Goal: Transaction & Acquisition: Purchase product/service

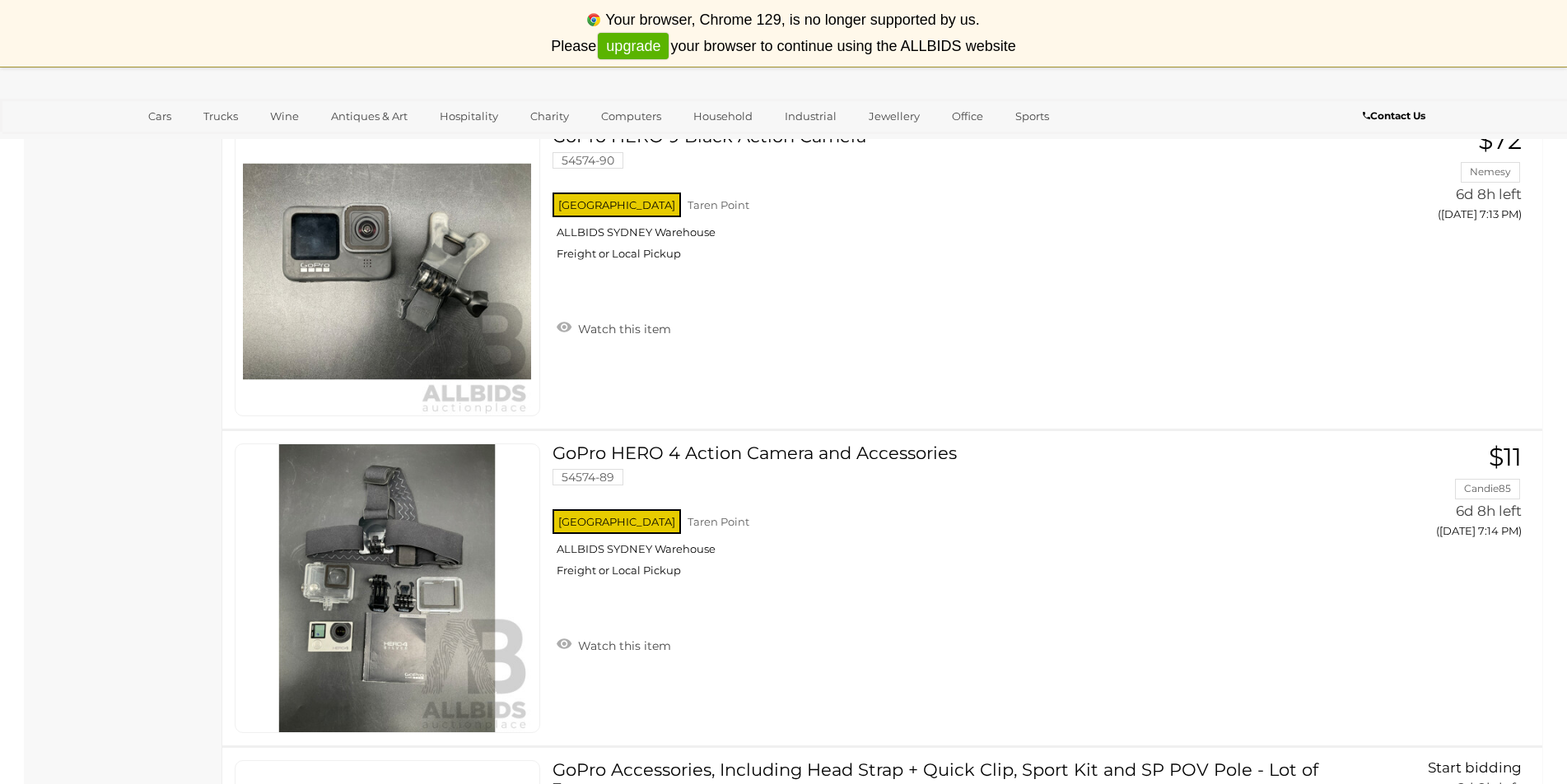
scroll to position [4280, 0]
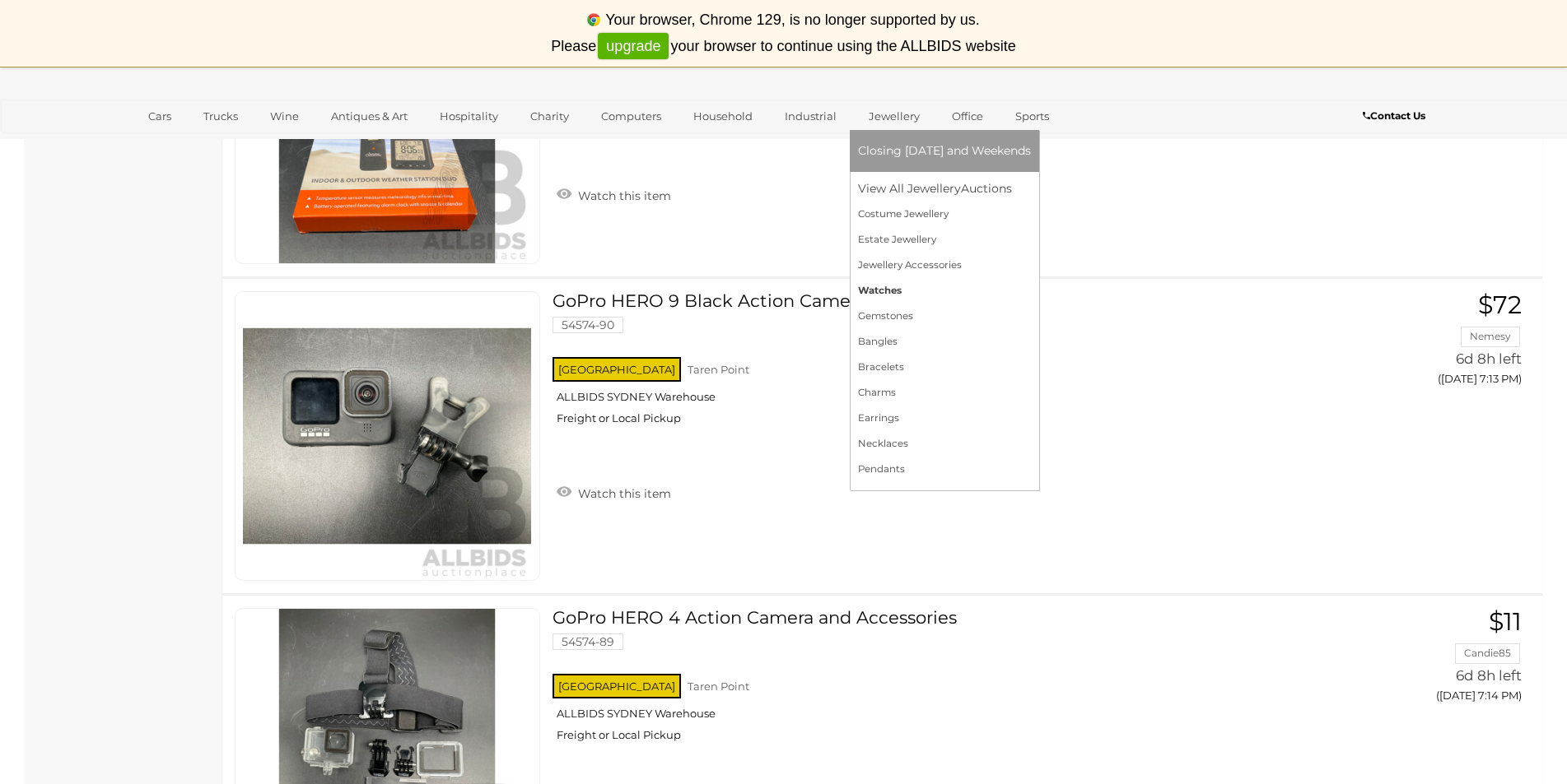
click at [896, 286] on link "Watches" at bounding box center [944, 290] width 173 height 26
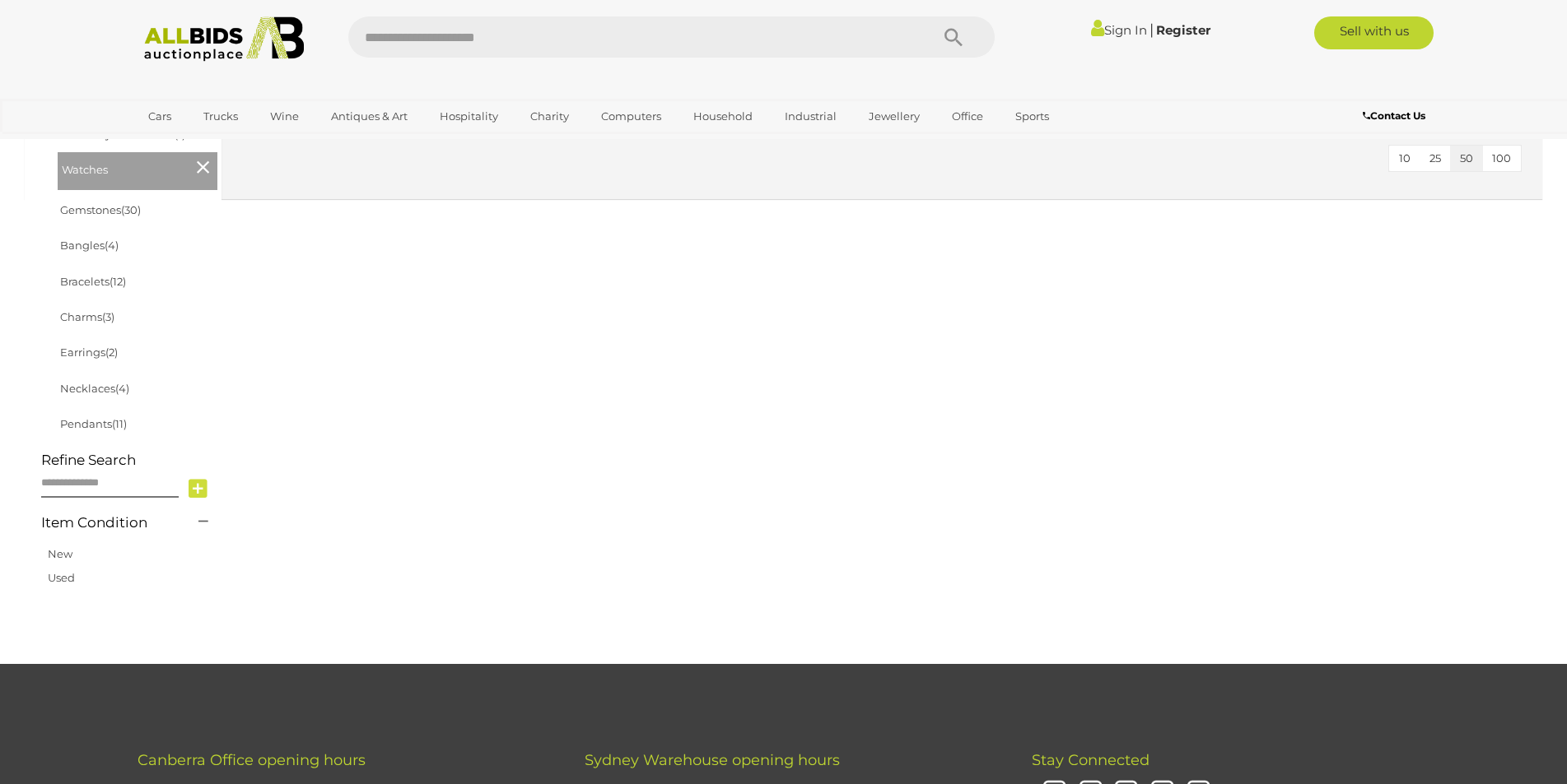
scroll to position [247, 0]
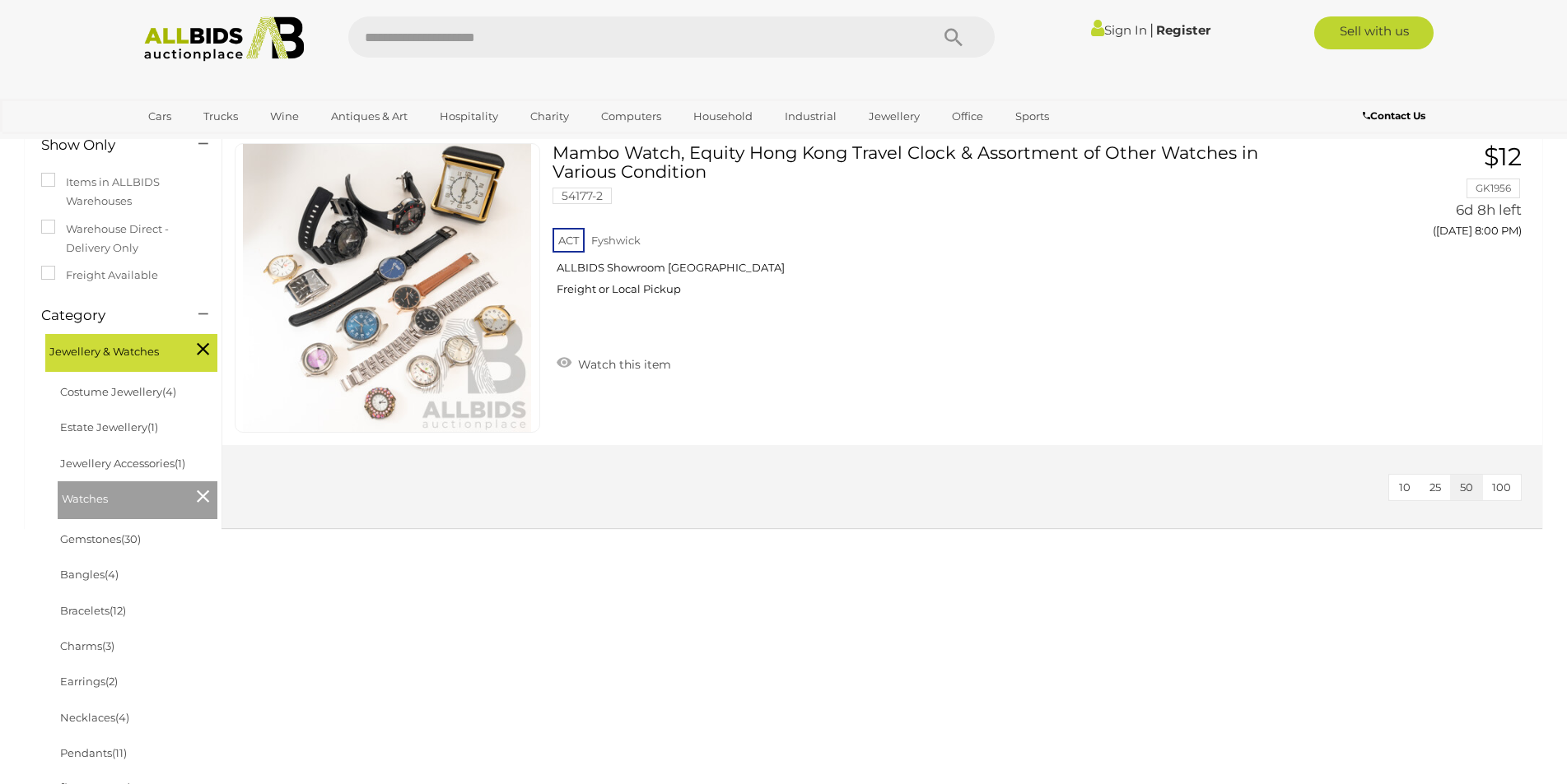
click at [1414, 484] on button "10" at bounding box center [1404, 487] width 31 height 26
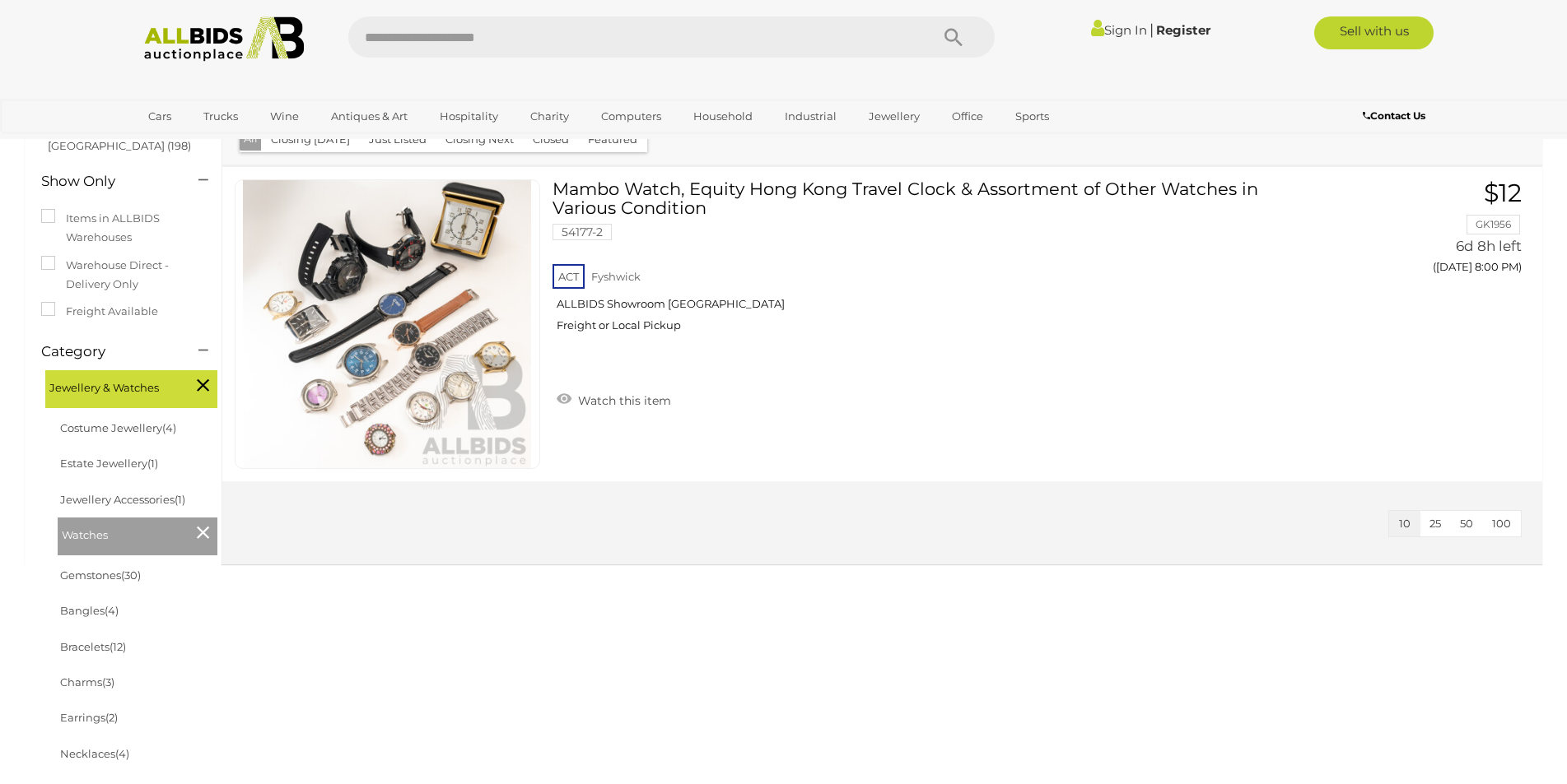
click at [1469, 526] on span "50" at bounding box center [1467, 523] width 13 height 13
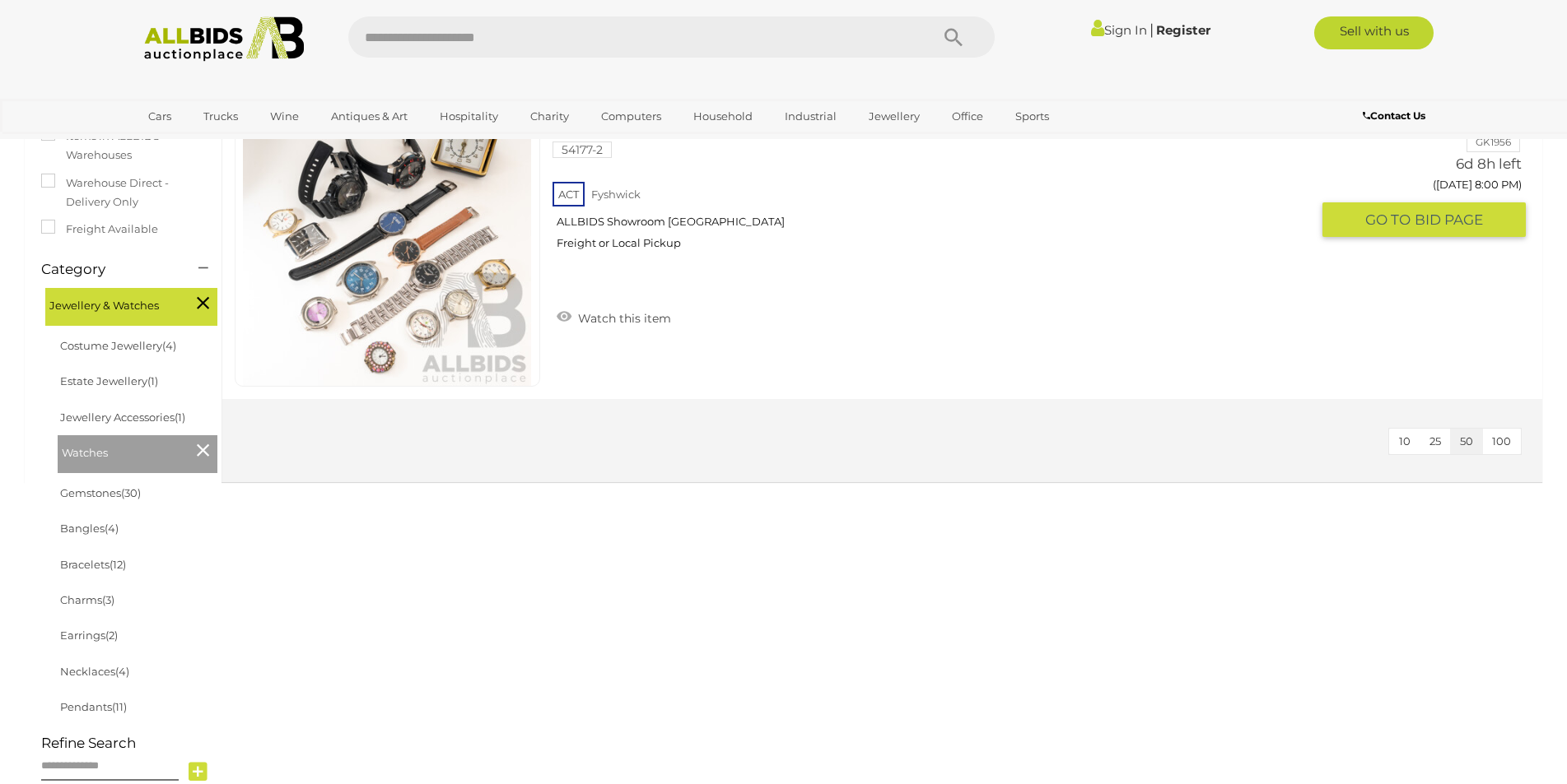
scroll to position [46, 0]
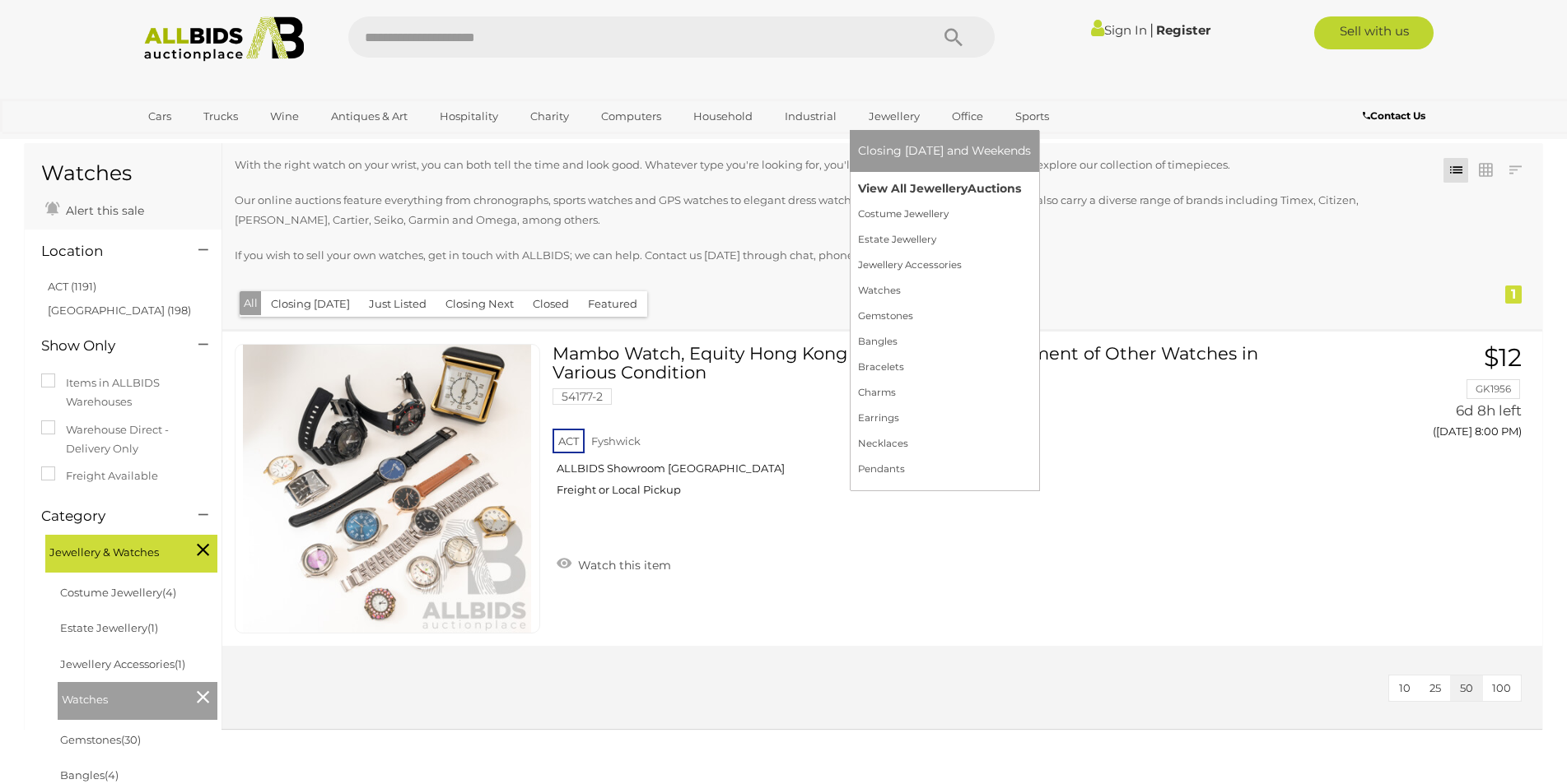
click at [896, 186] on link "View All Jewellery Auctions" at bounding box center [944, 188] width 173 height 26
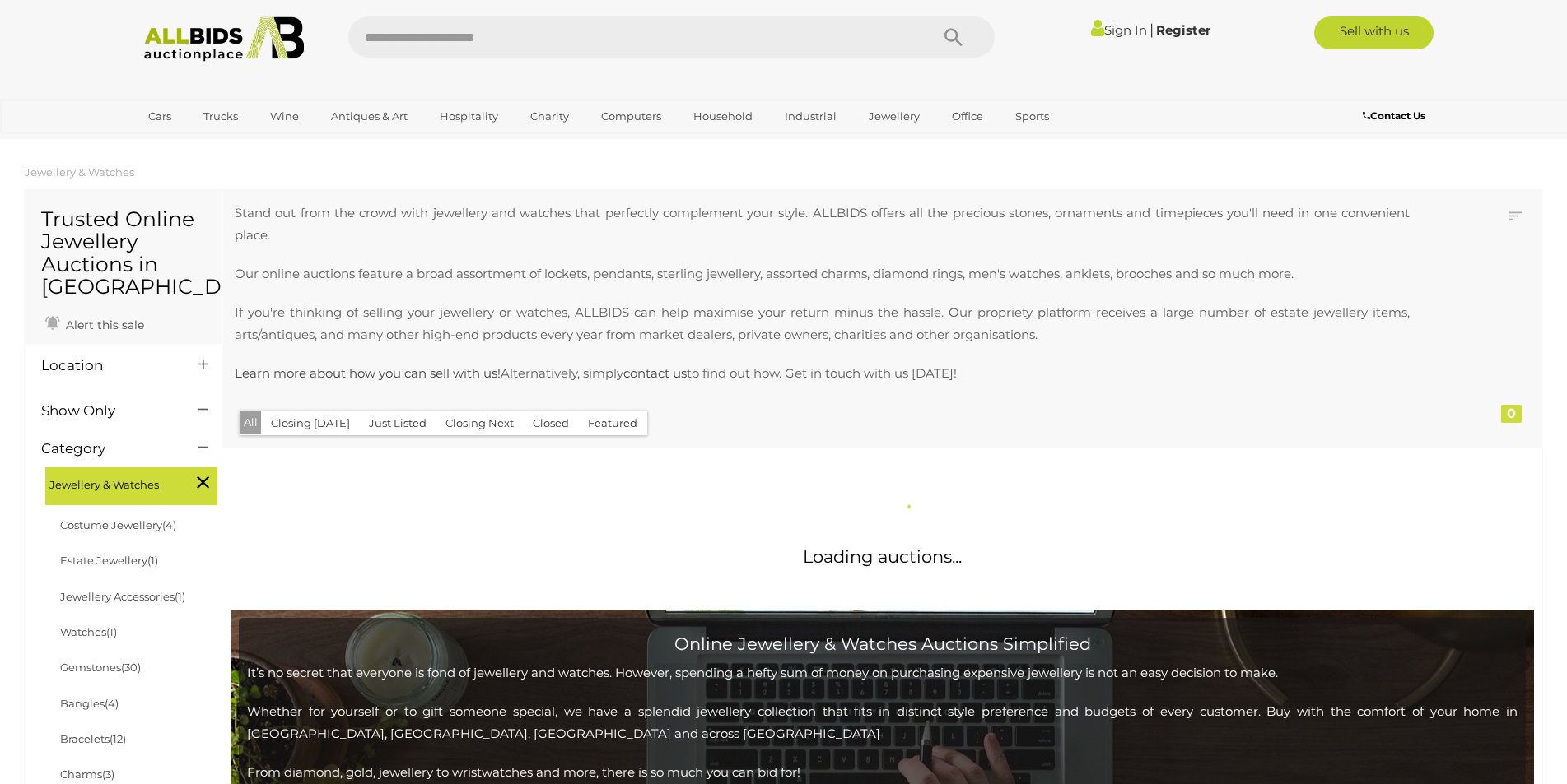
scroll to position [164, 0]
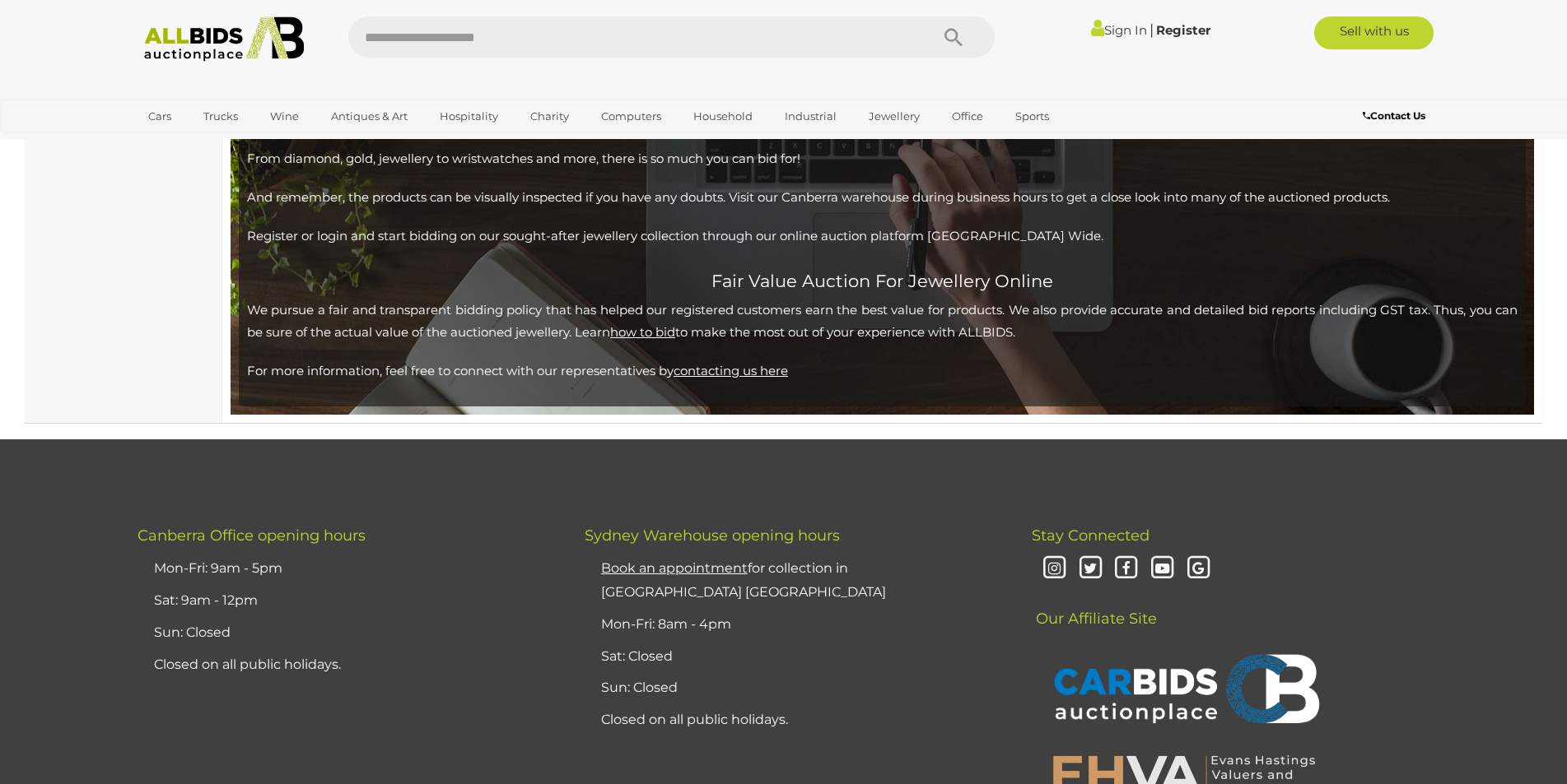
scroll to position [15977, 0]
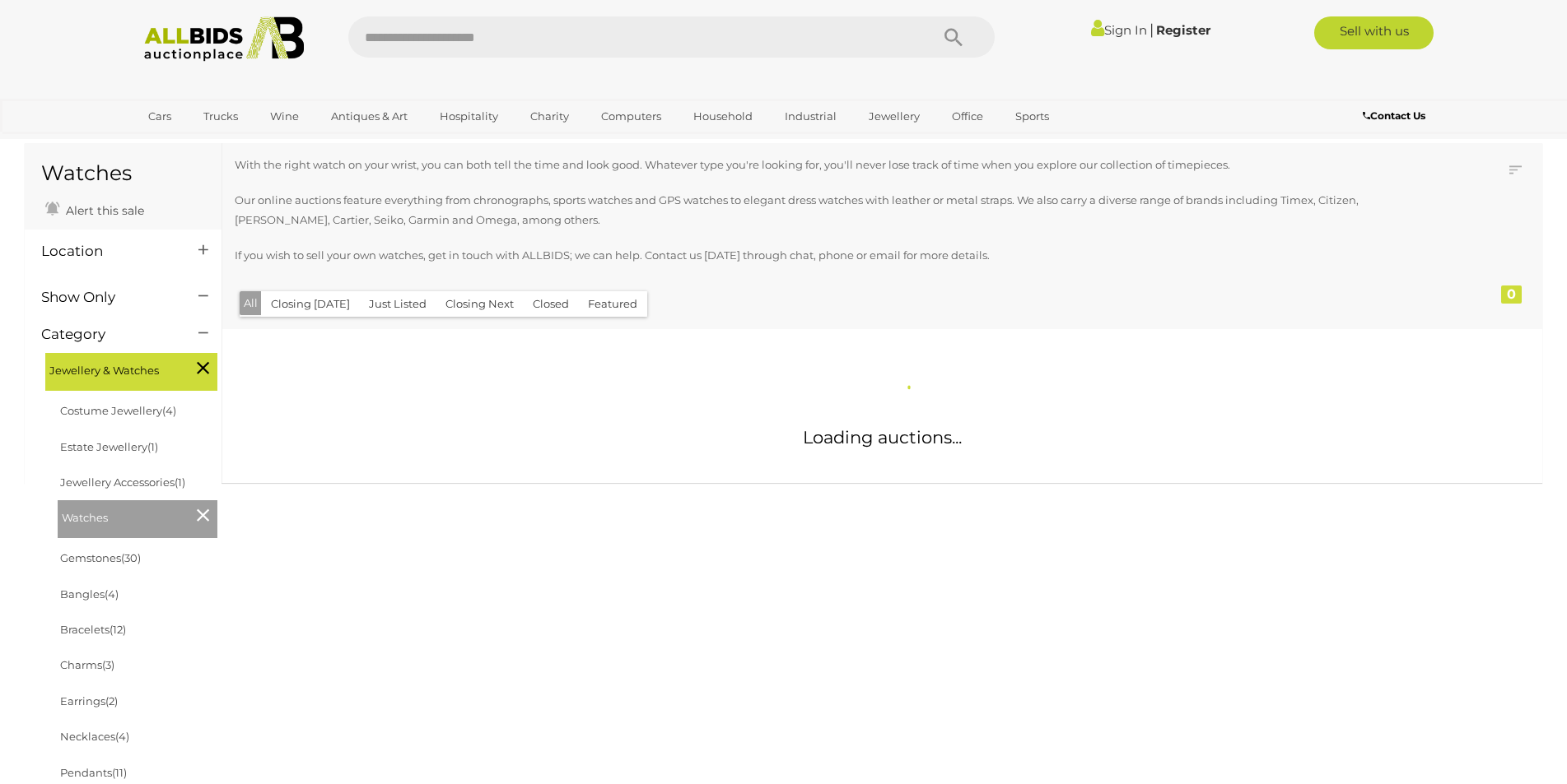
scroll to position [210, 0]
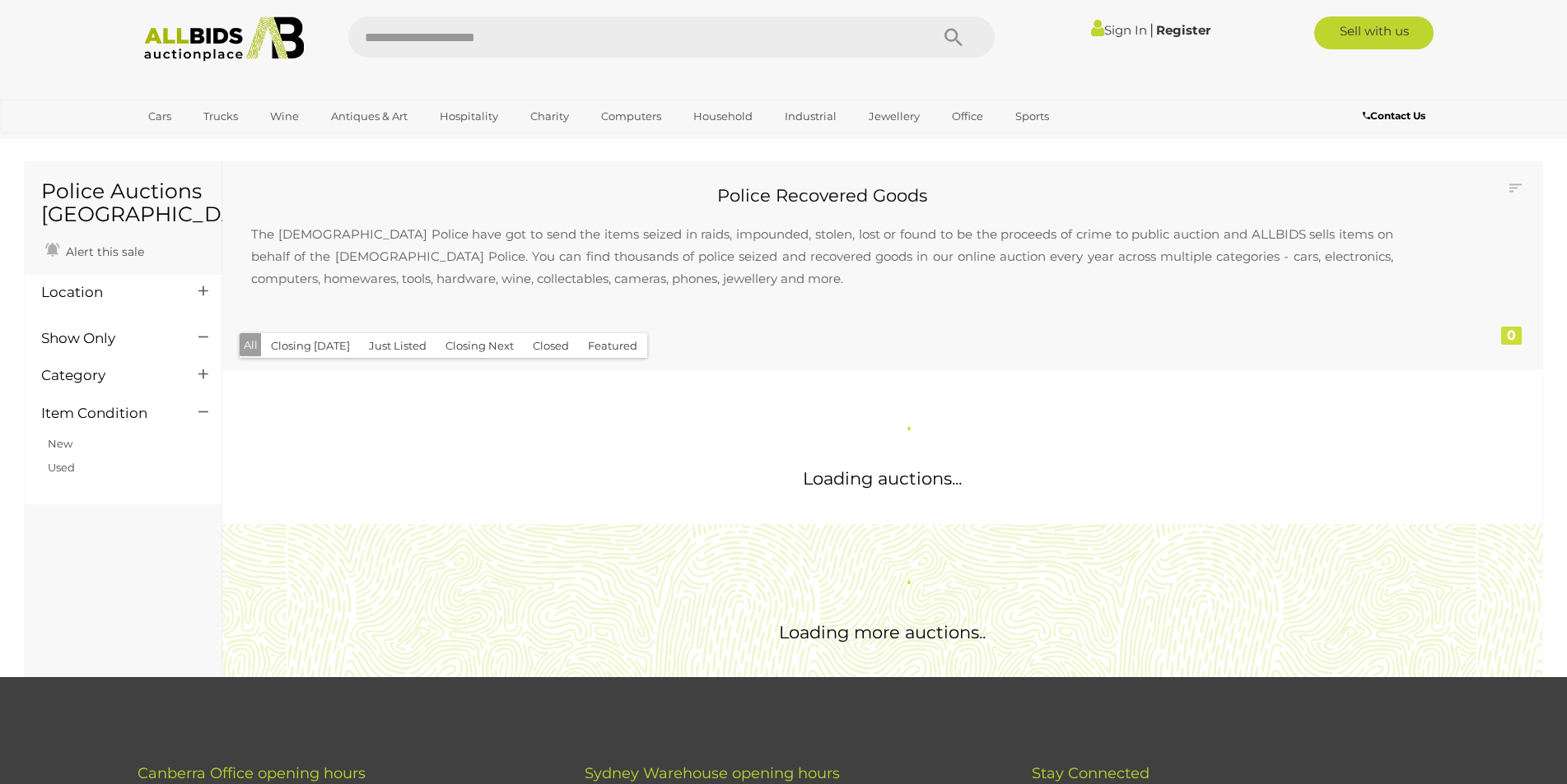
scroll to position [649, 0]
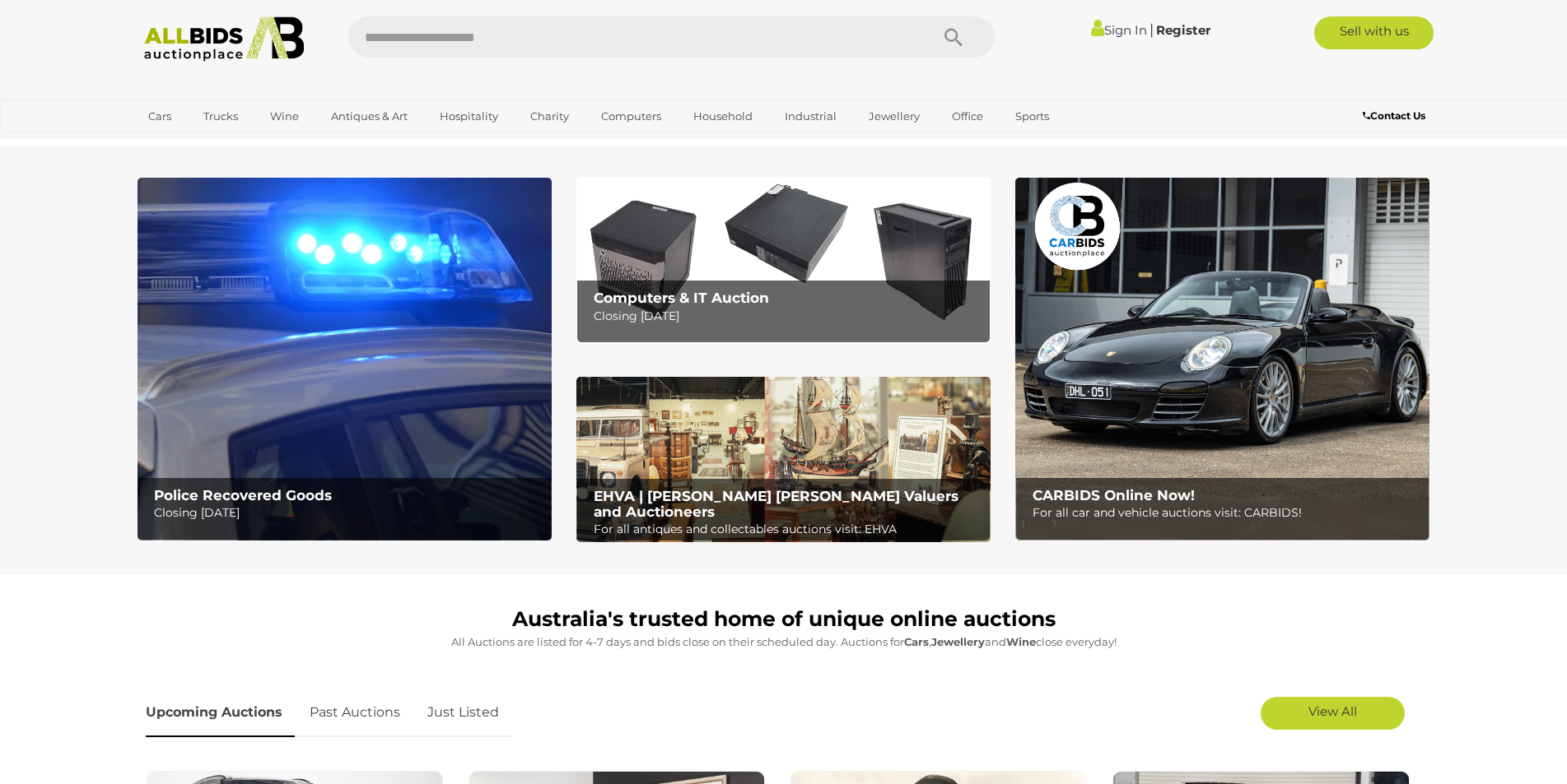
click at [1145, 416] on img at bounding box center [1222, 359] width 414 height 363
